Goal: Find contact information: Find contact information

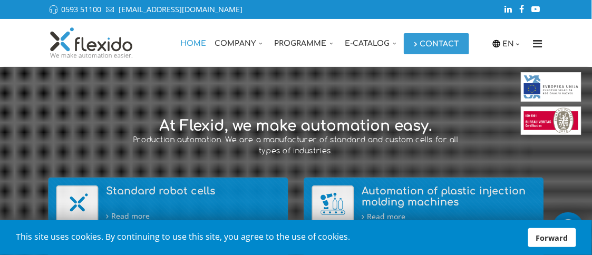
click at [416, 40] on link "Contact" at bounding box center [436, 43] width 65 height 21
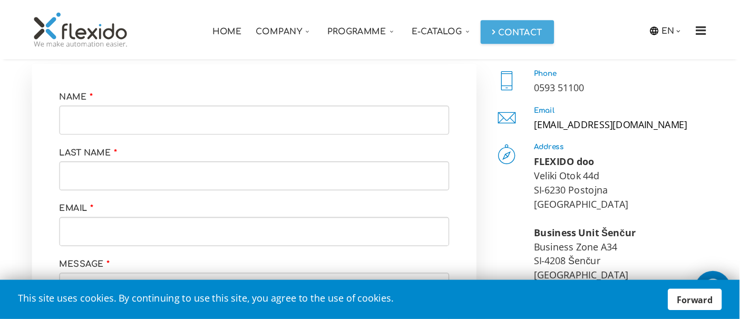
scroll to position [170, 0]
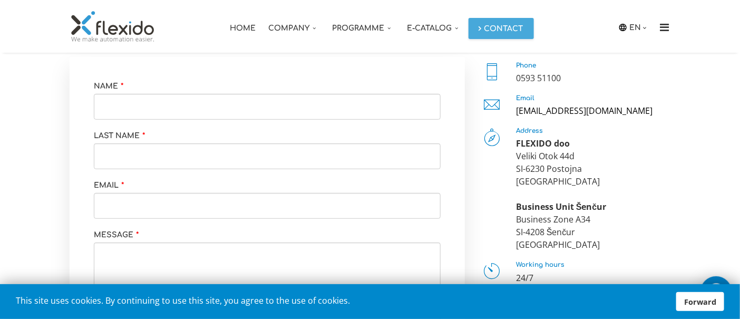
click at [591, 70] on div "Phone 0593 51100" at bounding box center [593, 73] width 154 height 22
drag, startPoint x: 582, startPoint y: 79, endPoint x: 522, endPoint y: 82, distance: 60.7
click at [522, 82] on div "0593 51100" at bounding box center [593, 78] width 154 height 13
copy font "593 51100"
drag, startPoint x: 585, startPoint y: 114, endPoint x: 524, endPoint y: 111, distance: 61.7
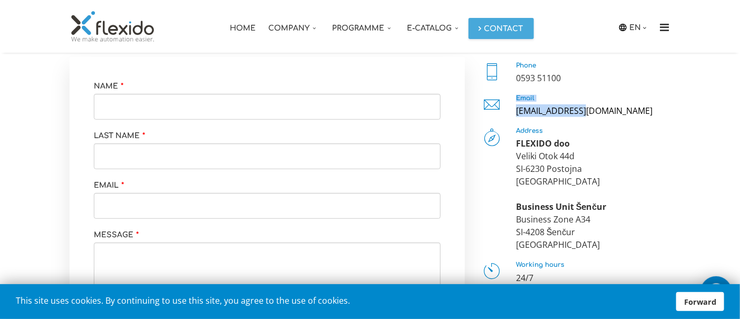
click at [507, 110] on div "Email info@flexido.eu" at bounding box center [576, 106] width 190 height 22
click at [509, 112] on div "Email info@flexido.eu" at bounding box center [576, 106] width 190 height 22
drag, startPoint x: 510, startPoint y: 112, endPoint x: 577, endPoint y: 114, distance: 66.4
click at [577, 114] on div "Email info@flexido.eu" at bounding box center [576, 106] width 190 height 22
